Goal: Task Accomplishment & Management: Use online tool/utility

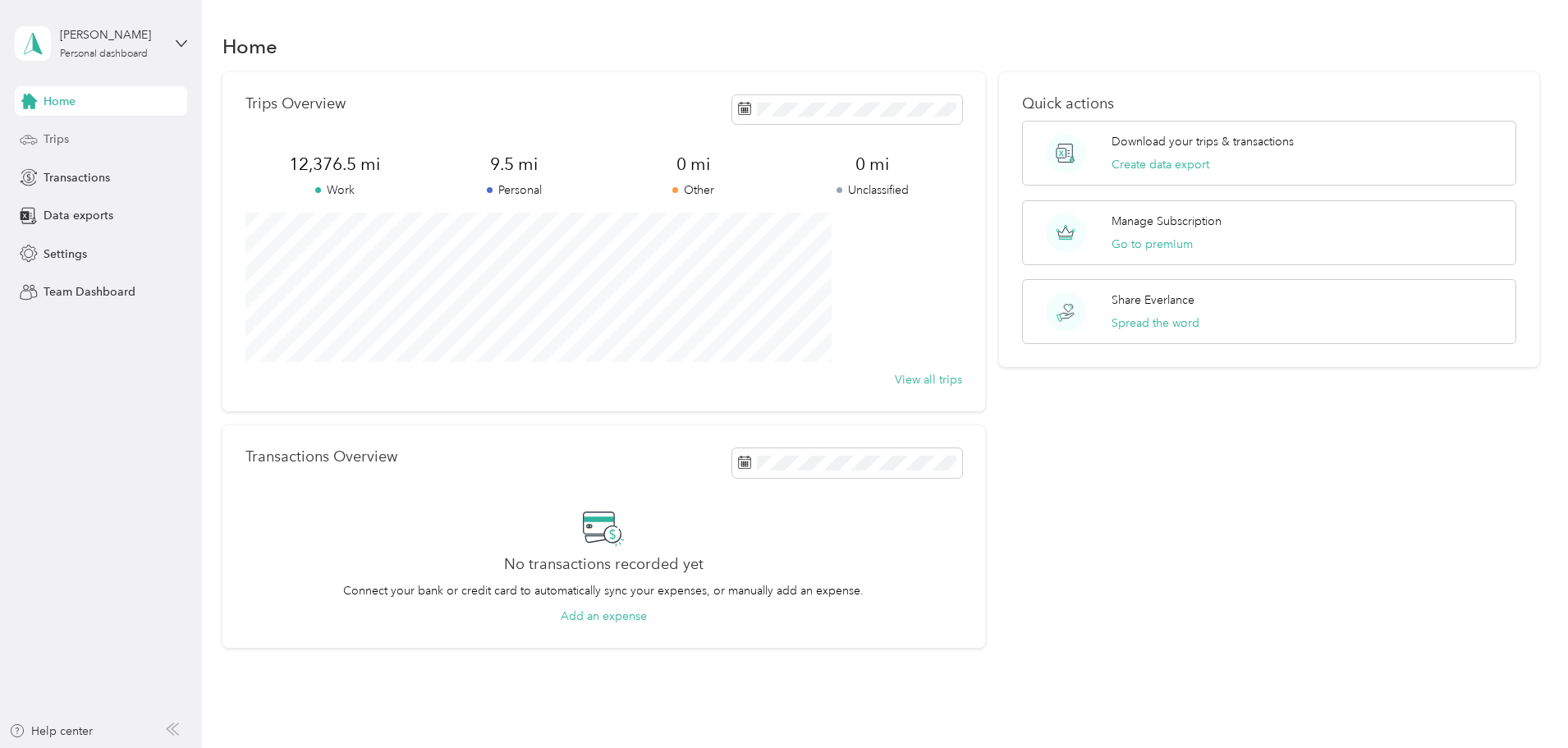
click at [71, 138] on div "Trips" at bounding box center [101, 139] width 173 height 30
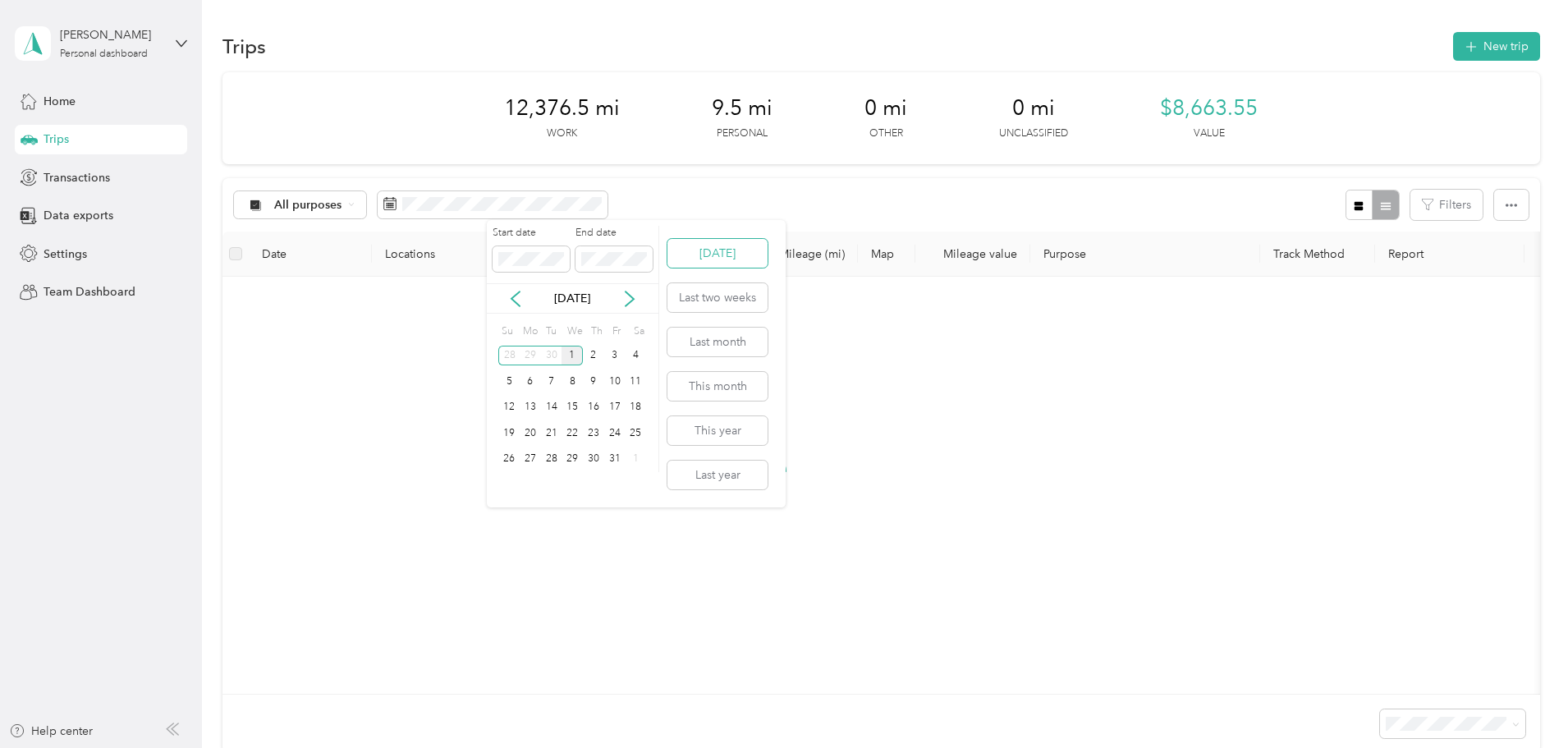
click at [752, 255] on button "[DATE]" at bounding box center [718, 253] width 100 height 29
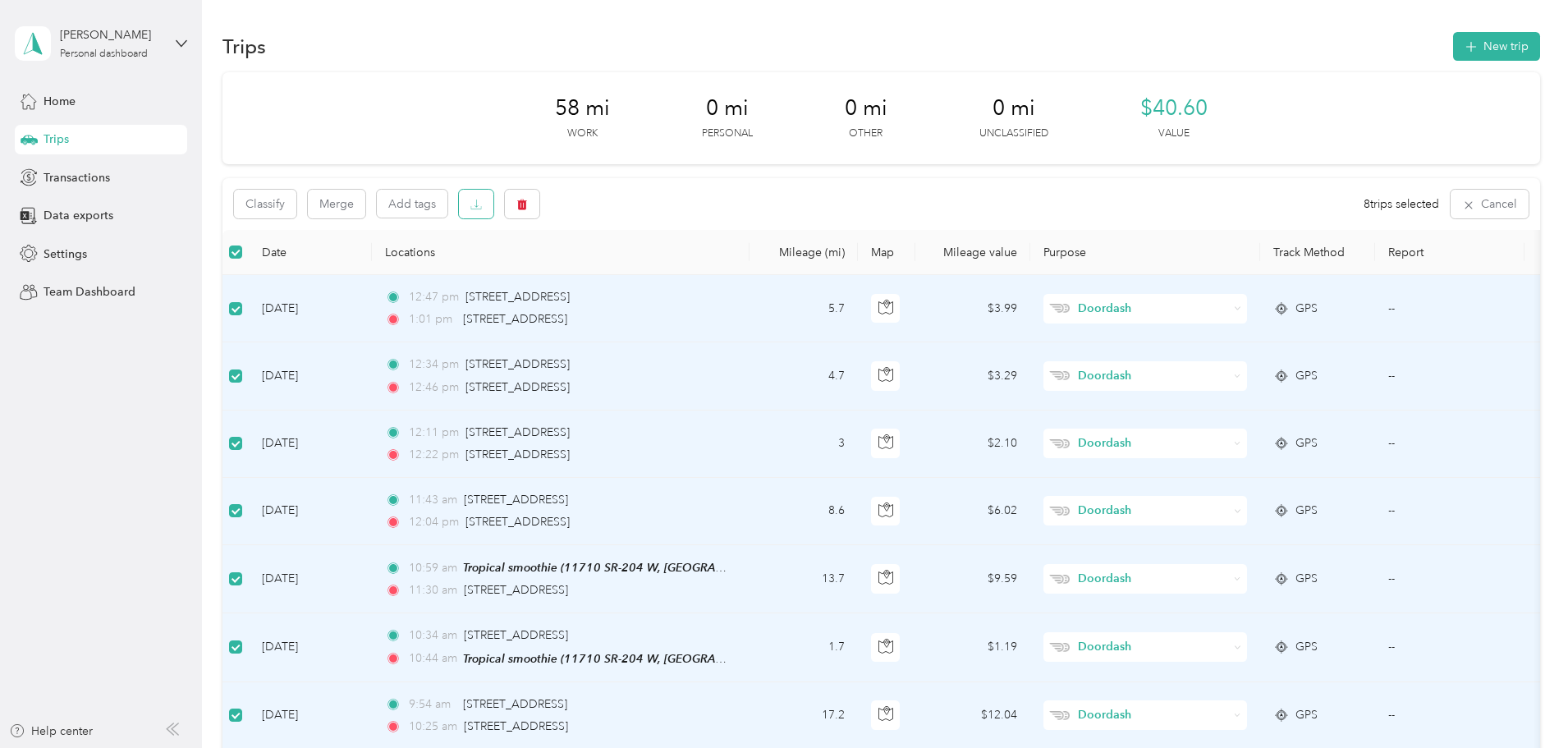
click at [493, 209] on button "button" at bounding box center [476, 203] width 34 height 29
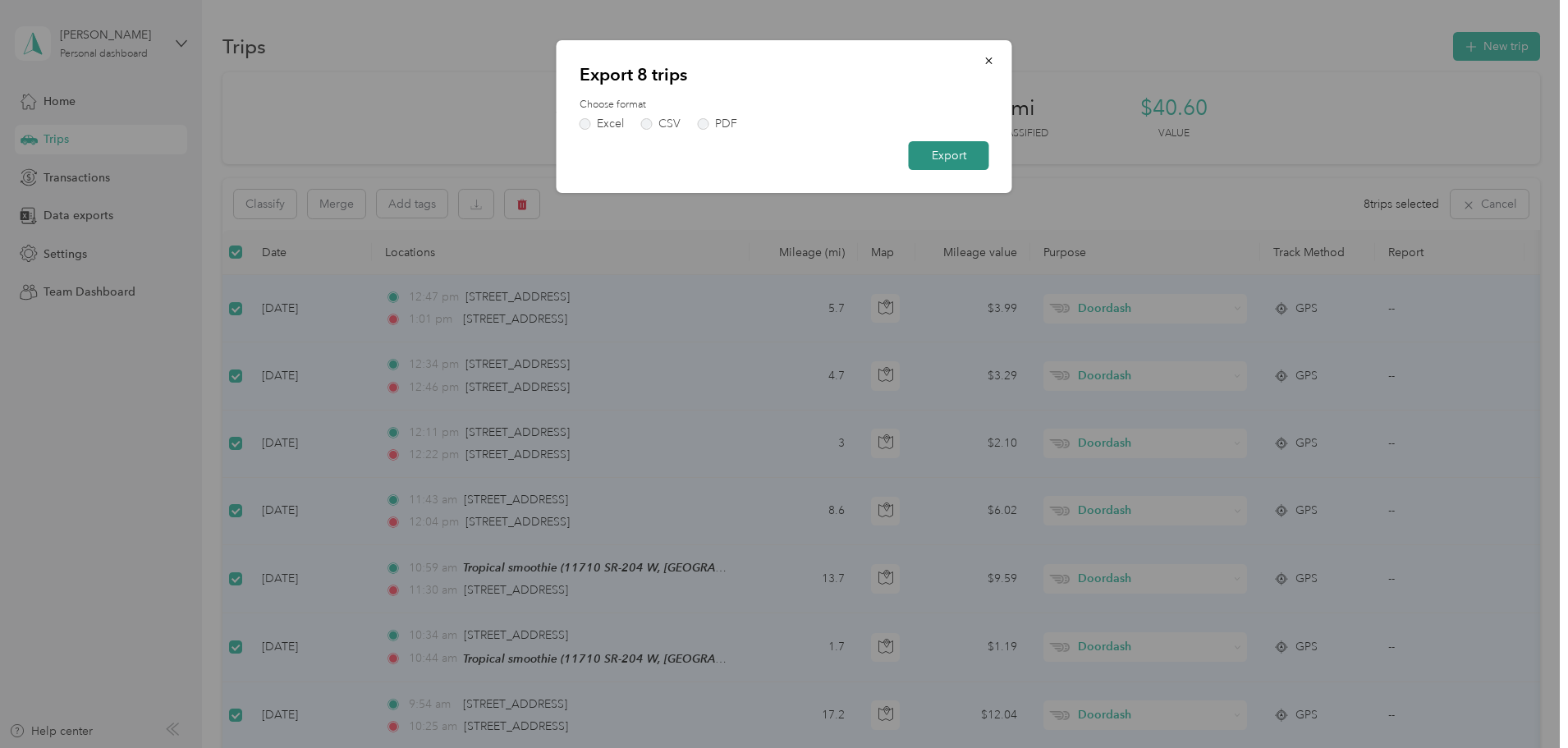
click at [957, 160] on button "Export" at bounding box center [949, 155] width 81 height 29
